Goal: Transaction & Acquisition: Purchase product/service

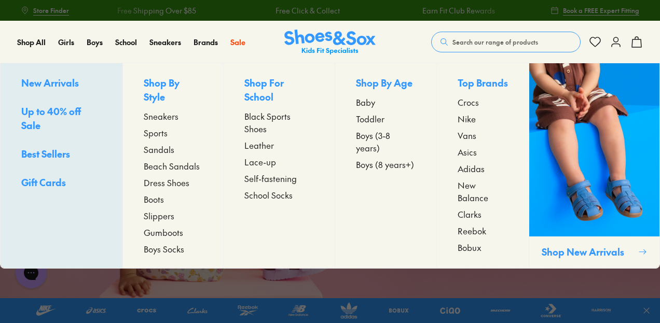
click at [156, 176] on span "Dress Shoes" at bounding box center [167, 182] width 46 height 12
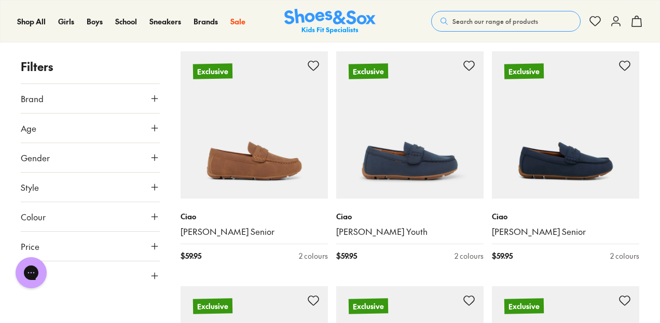
scroll to position [628, 0]
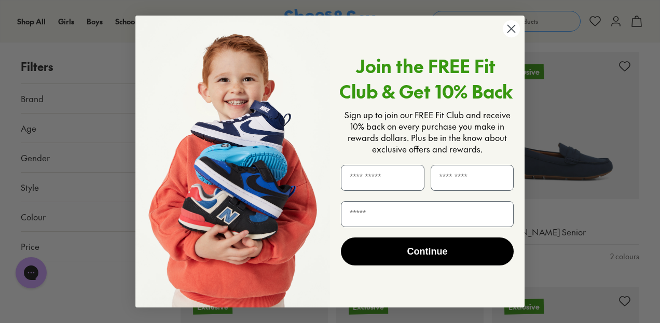
click at [508, 30] on circle "Close dialog" at bounding box center [511, 28] width 17 height 17
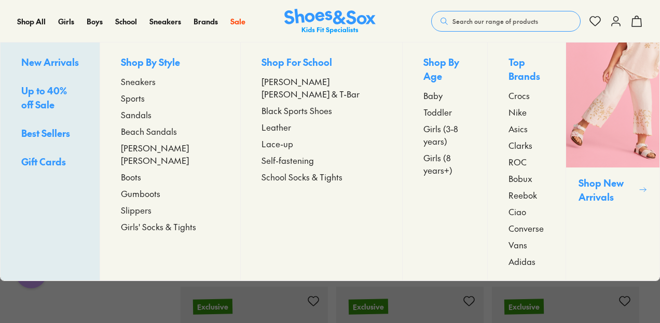
click at [150, 147] on span "[PERSON_NAME] [PERSON_NAME]" at bounding box center [170, 154] width 99 height 25
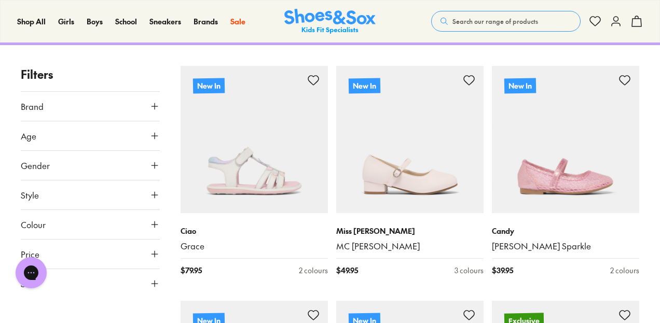
click at [97, 211] on button "Colour" at bounding box center [90, 224] width 139 height 29
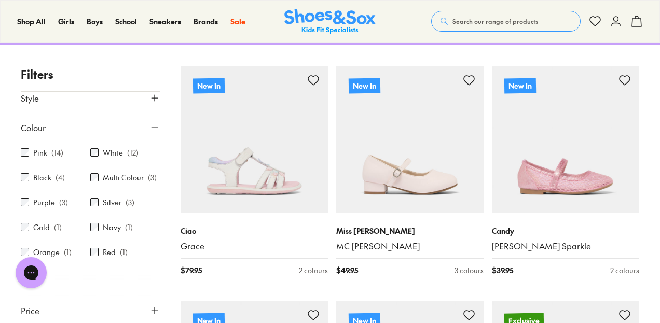
scroll to position [97, 0]
click at [93, 148] on div "White ( 12 )" at bounding box center [124, 152] width 69 height 12
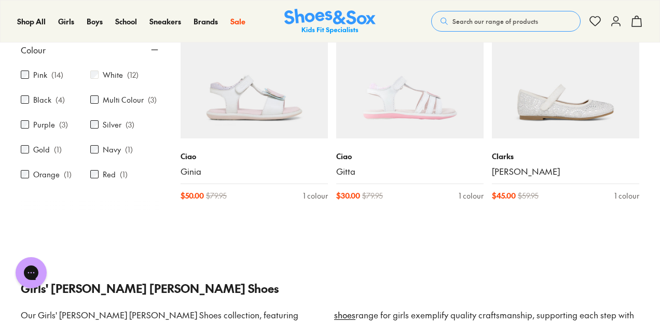
scroll to position [946, 0]
